Goal: Information Seeking & Learning: Learn about a topic

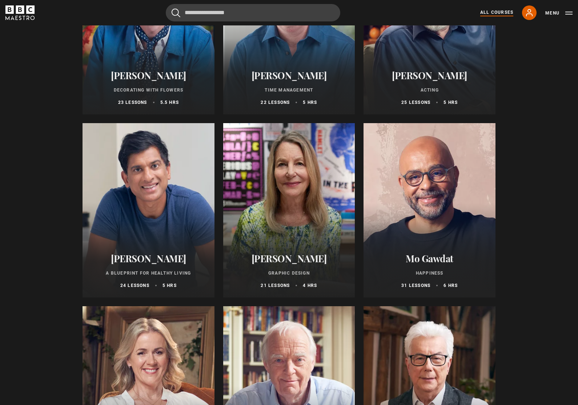
scroll to position [1075, 0]
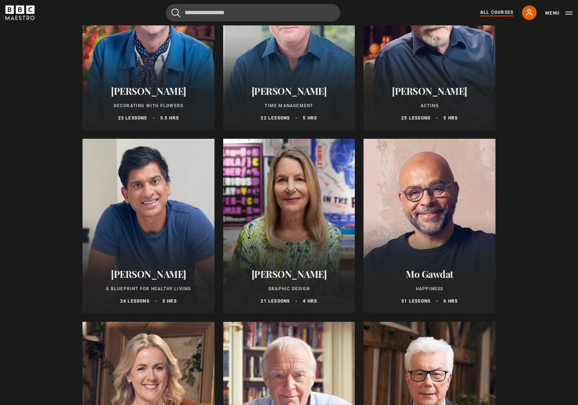
click at [120, 255] on div at bounding box center [148, 226] width 132 height 174
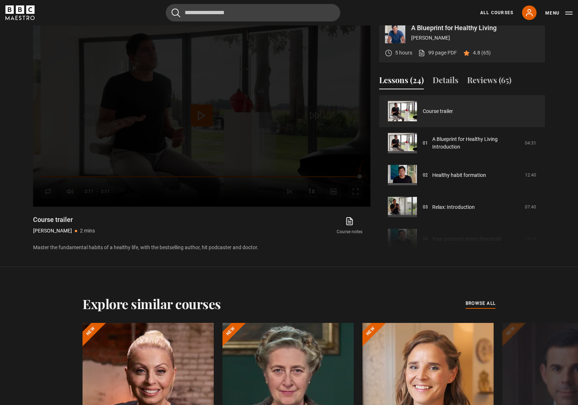
click at [462, 151] on link "A Blueprint for Healthy Living Introduction" at bounding box center [476, 143] width 88 height 15
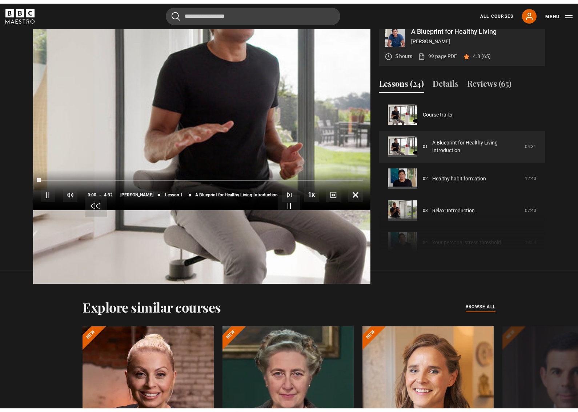
scroll to position [9, 0]
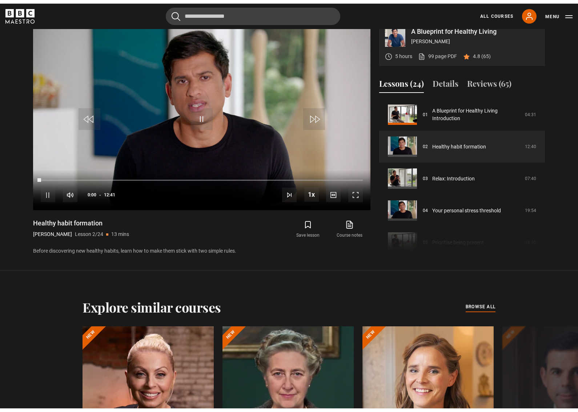
scroll to position [9, 0]
